Goal: Transaction & Acquisition: Purchase product/service

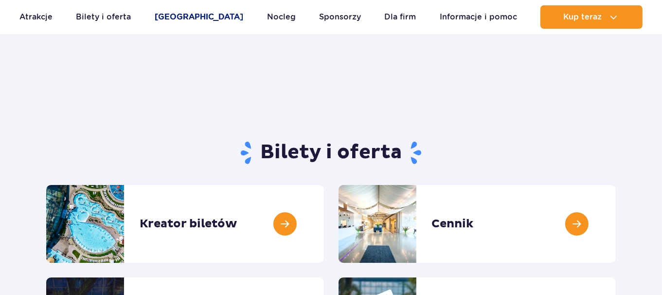
scroll to position [97, 0]
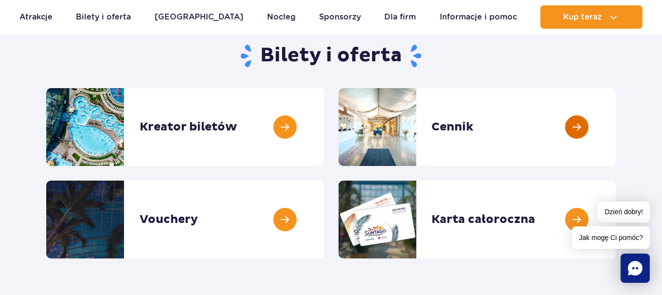
click at [616, 128] on link at bounding box center [616, 127] width 0 height 78
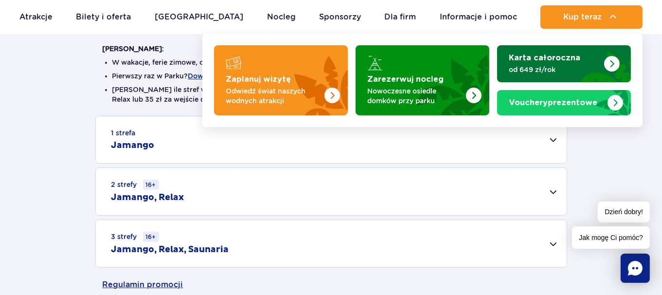
scroll to position [194, 0]
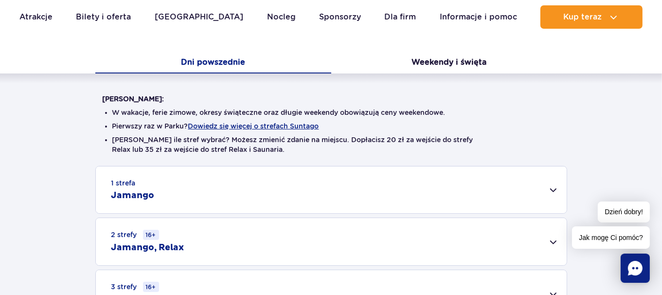
click at [554, 185] on div "1 strefa Jamango" at bounding box center [331, 189] width 471 height 47
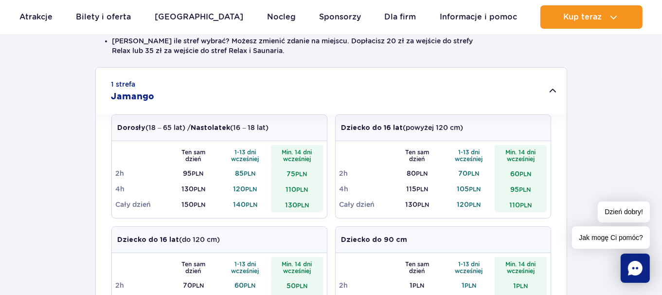
scroll to position [243, 0]
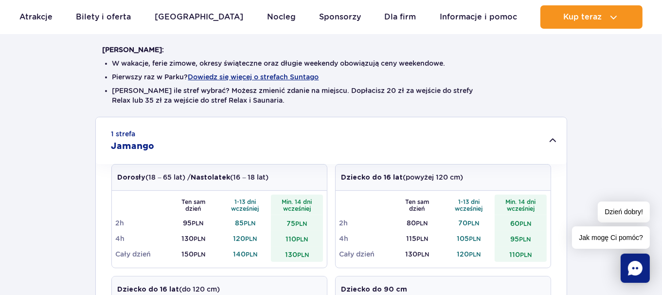
click at [556, 140] on div "1 strefa Jamango" at bounding box center [331, 140] width 471 height 47
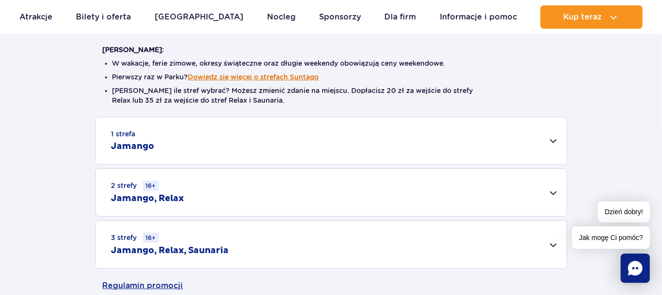
click at [236, 73] on button "Dowiedz się więcej o strefach Suntago" at bounding box center [253, 77] width 131 height 8
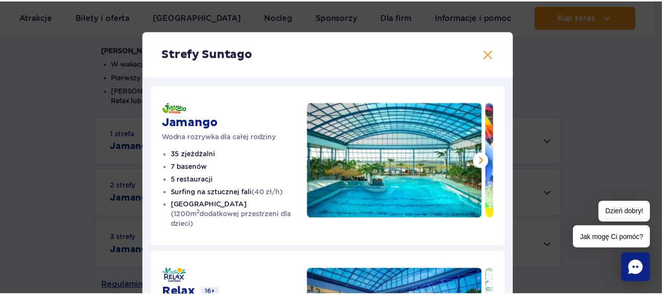
scroll to position [0, 0]
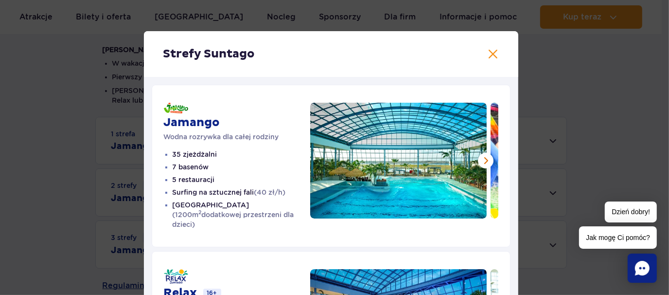
click at [481, 60] on h2 "Strefy Suntago" at bounding box center [330, 54] width 335 height 15
click at [488, 56] on button at bounding box center [493, 54] width 12 height 12
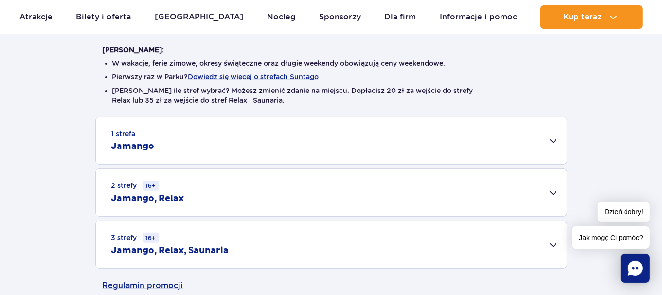
click at [187, 199] on div "2 strefy 16+ Jamango, Relax" at bounding box center [331, 192] width 471 height 47
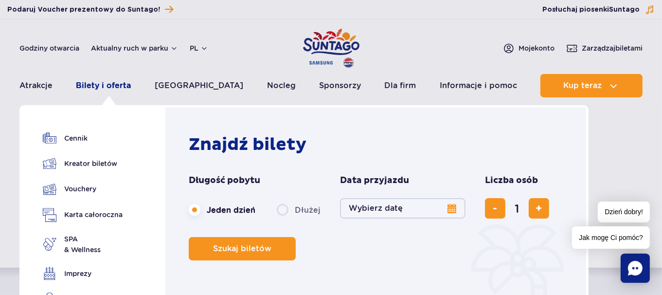
click at [124, 81] on link "Bilety i oferta" at bounding box center [103, 85] width 55 height 23
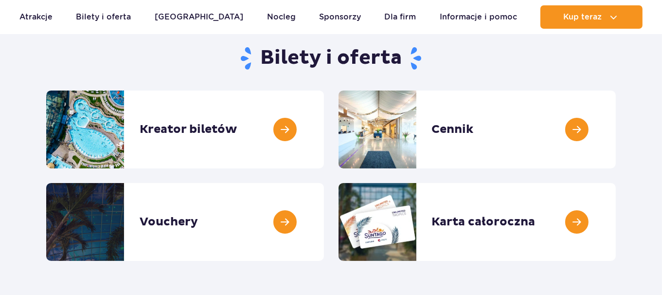
scroll to position [97, 0]
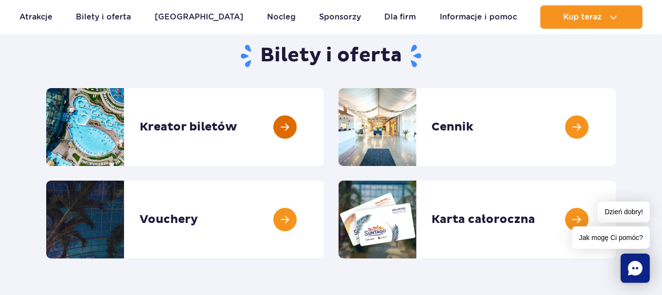
click at [324, 123] on link at bounding box center [324, 127] width 0 height 78
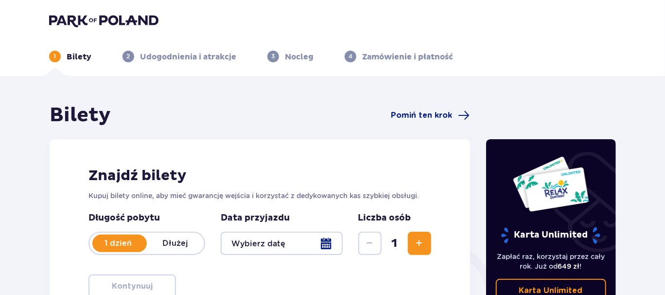
scroll to position [97, 0]
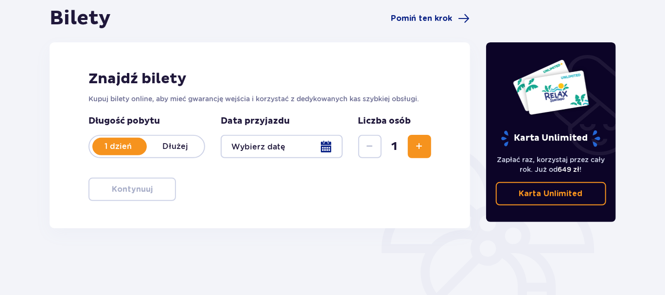
click at [284, 149] on div at bounding box center [282, 146] width 122 height 23
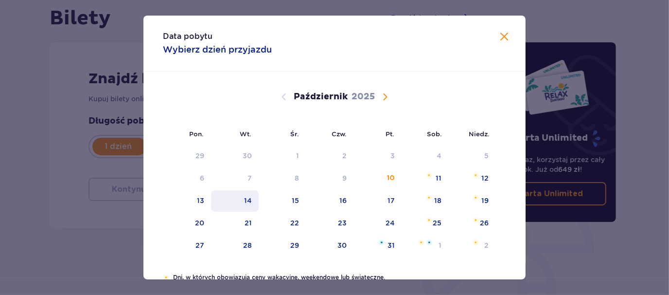
click at [248, 195] on div "14" at bounding box center [248, 200] width 8 height 10
type input "[DATE]"
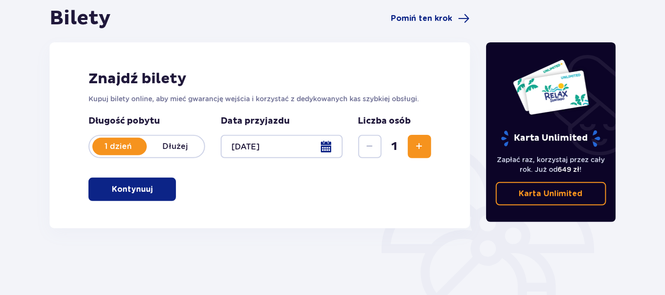
click at [422, 146] on span "Zwiększ" at bounding box center [420, 147] width 12 height 12
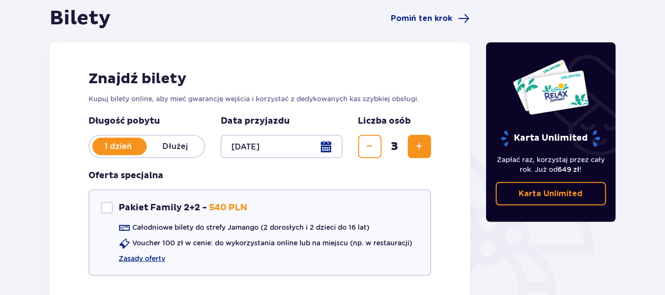
click at [422, 146] on span "Zwiększ" at bounding box center [420, 147] width 12 height 12
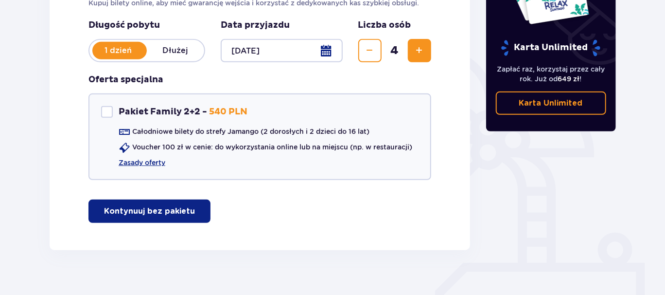
scroll to position [194, 0]
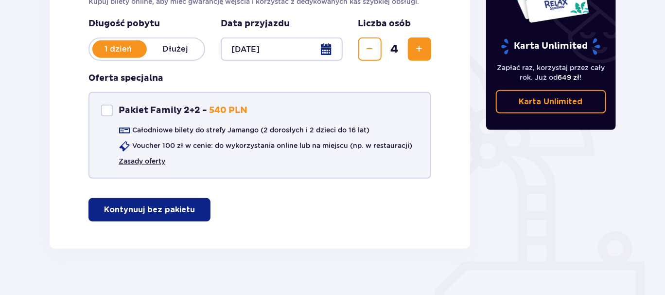
click at [138, 159] on link "Zasady oferty" at bounding box center [142, 161] width 47 height 10
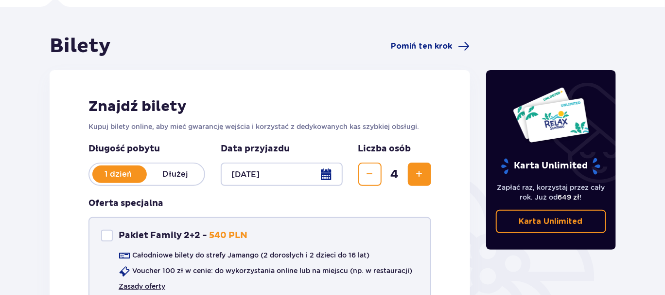
scroll to position [0, 0]
